Goal: Navigation & Orientation: Find specific page/section

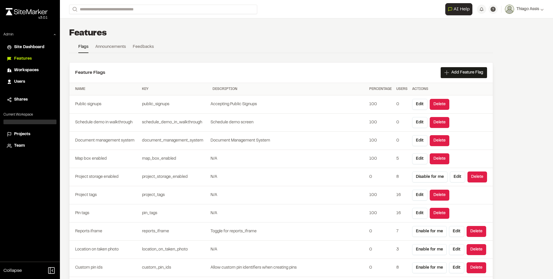
click at [30, 134] on span "Projects" at bounding box center [22, 134] width 16 height 6
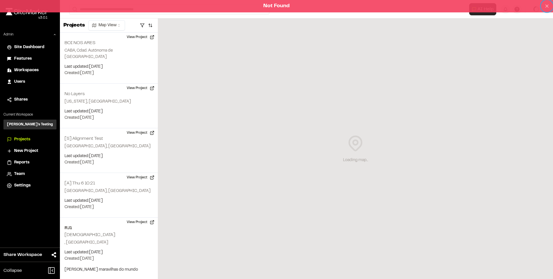
click at [552, 3] on button at bounding box center [547, 6] width 12 height 12
